Goal: Navigation & Orientation: Find specific page/section

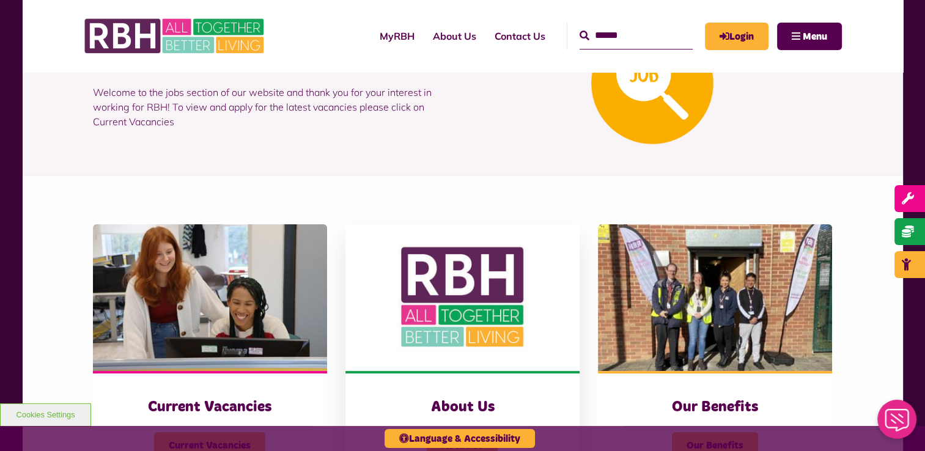
scroll to position [245, 0]
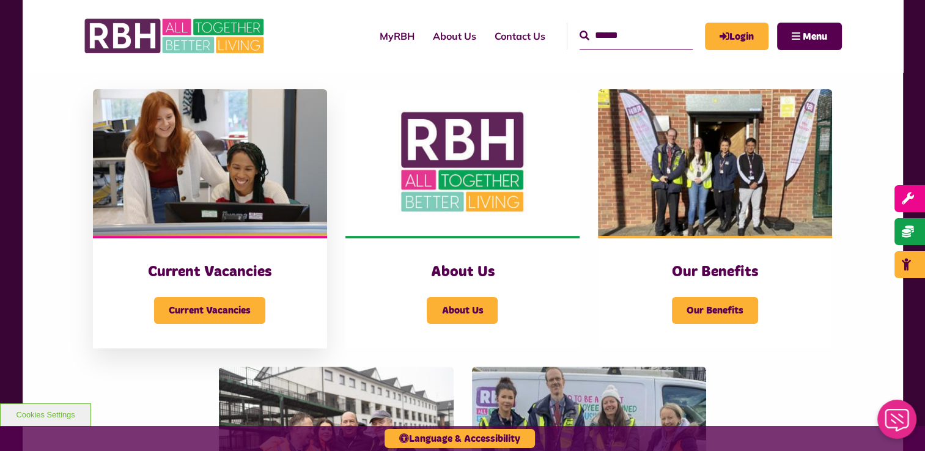
click at [267, 188] on img at bounding box center [210, 162] width 234 height 147
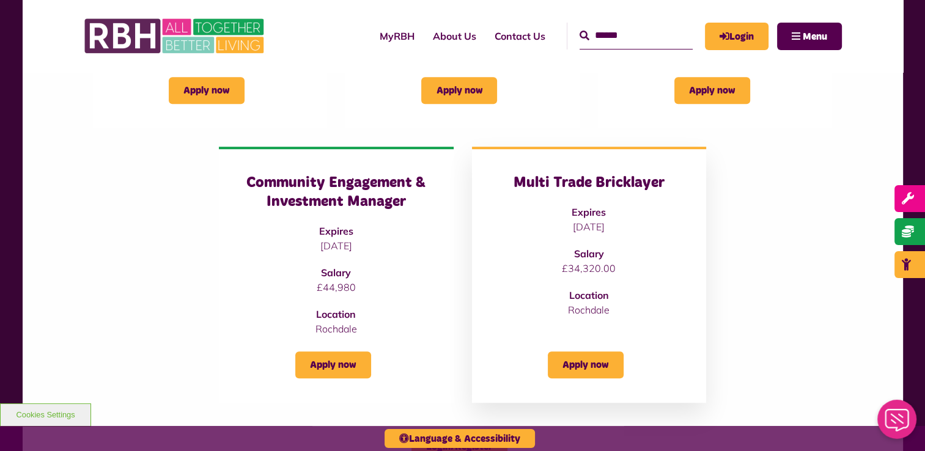
scroll to position [673, 0]
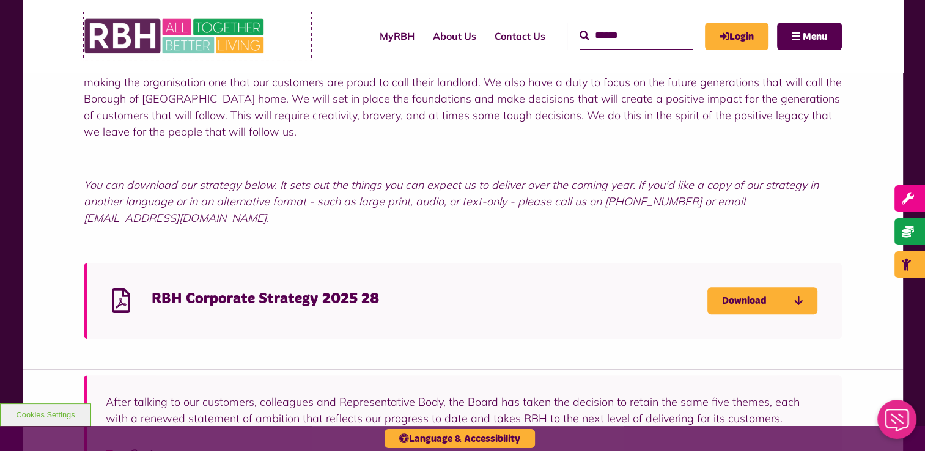
click at [175, 45] on img at bounding box center [175, 36] width 183 height 48
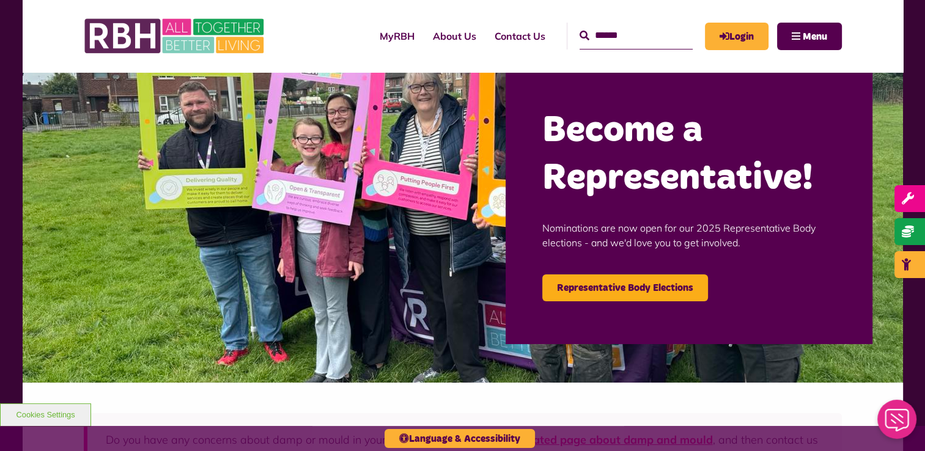
scroll to position [61, 0]
